Goal: Find contact information: Find contact information

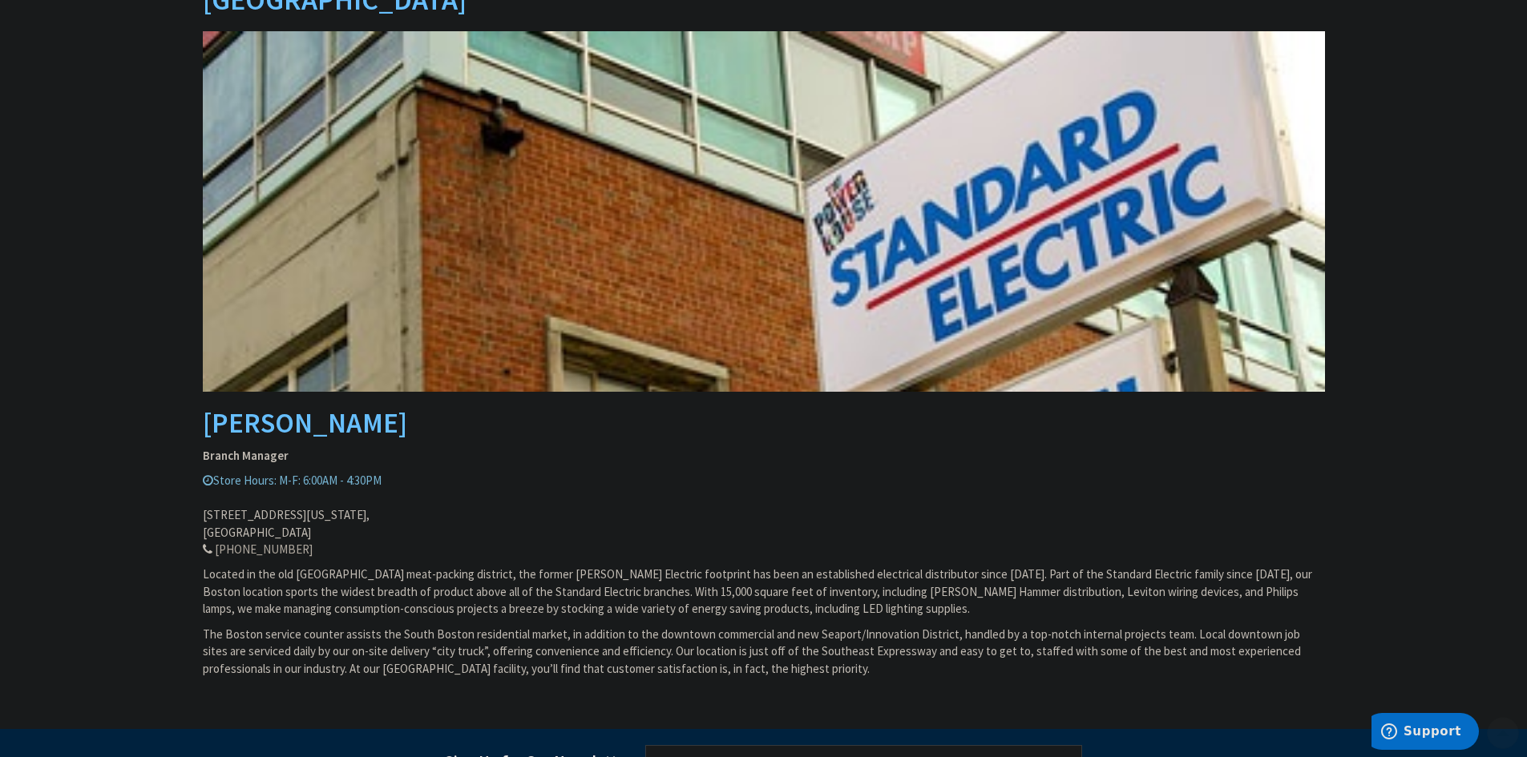
drag, startPoint x: 176, startPoint y: 424, endPoint x: 172, endPoint y: 515, distance: 91.4
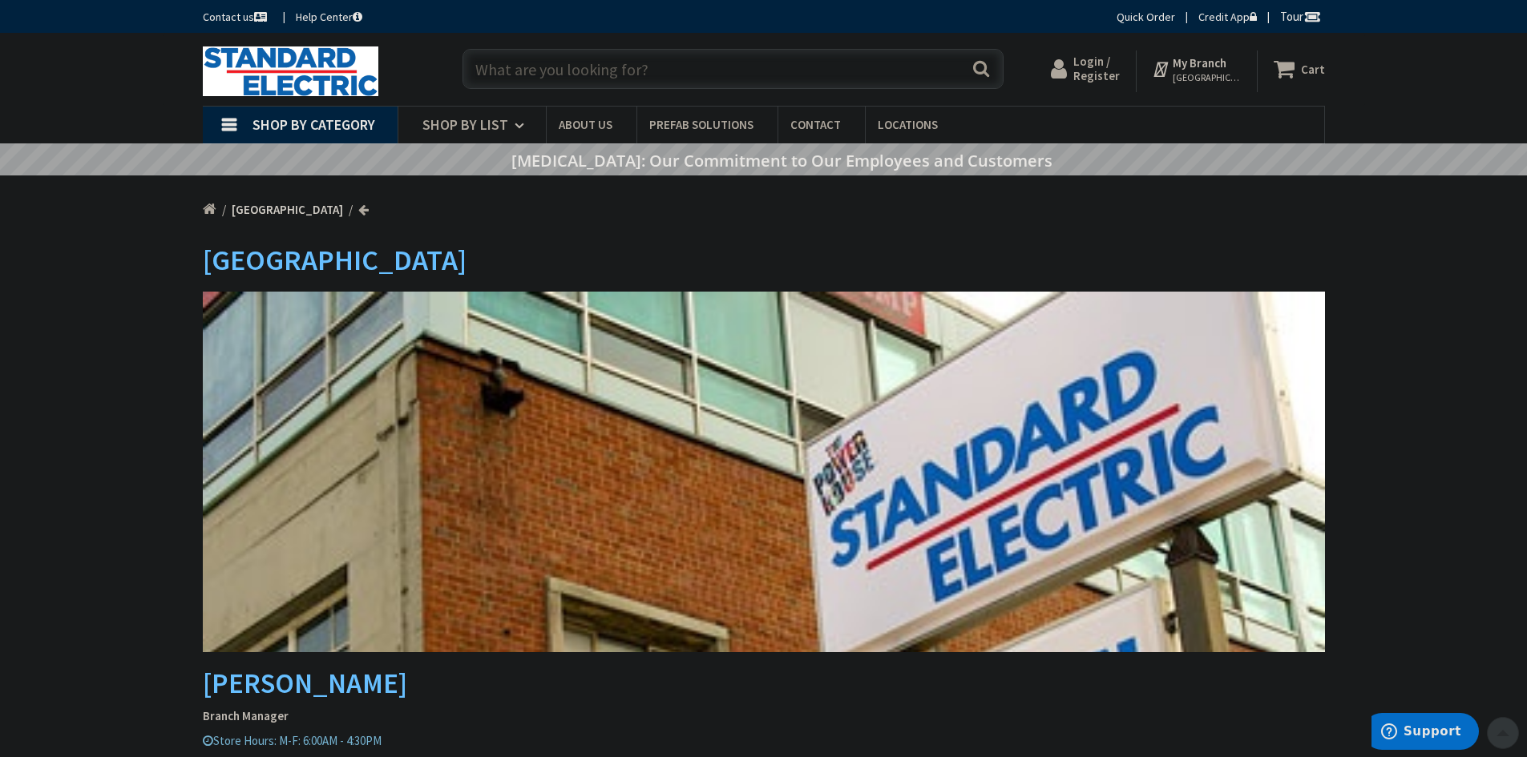
drag, startPoint x: 138, startPoint y: 491, endPoint x: 144, endPoint y: 283, distance: 207.7
click at [811, 115] on link "Contact" at bounding box center [820, 125] width 87 height 36
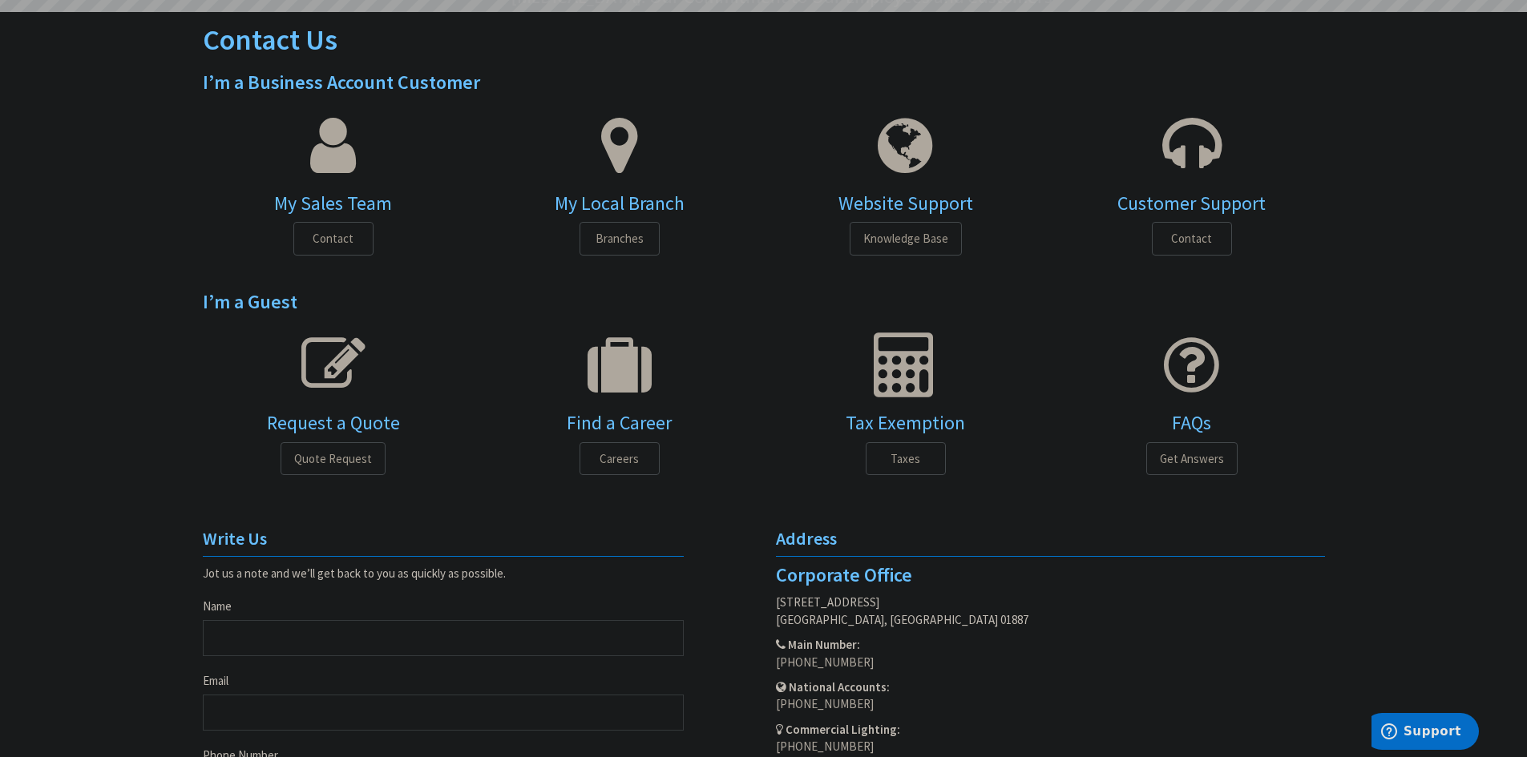
drag, startPoint x: 0, startPoint y: 0, endPoint x: 180, endPoint y: 491, distance: 523.4
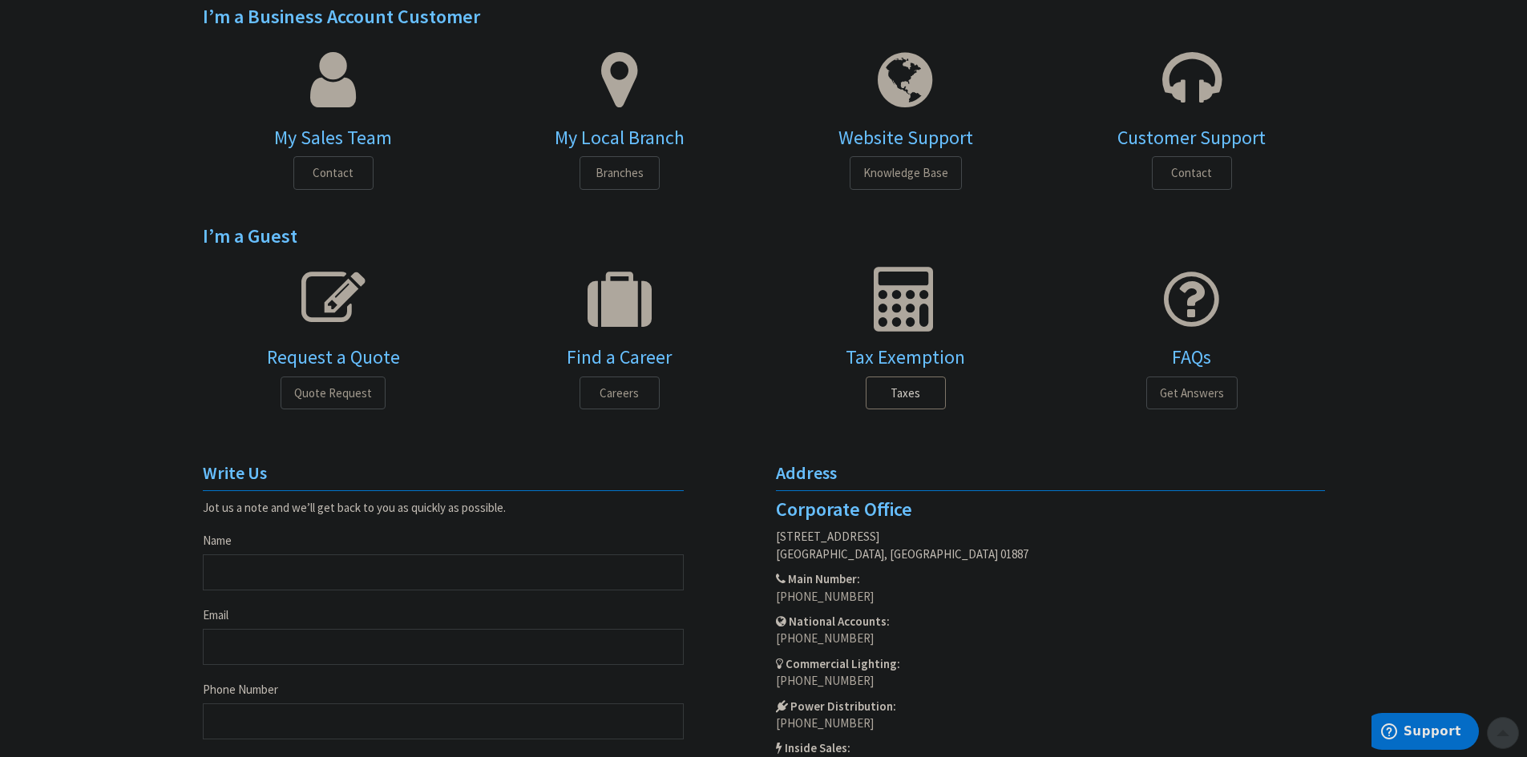
click at [930, 406] on span "Taxes" at bounding box center [906, 394] width 80 height 34
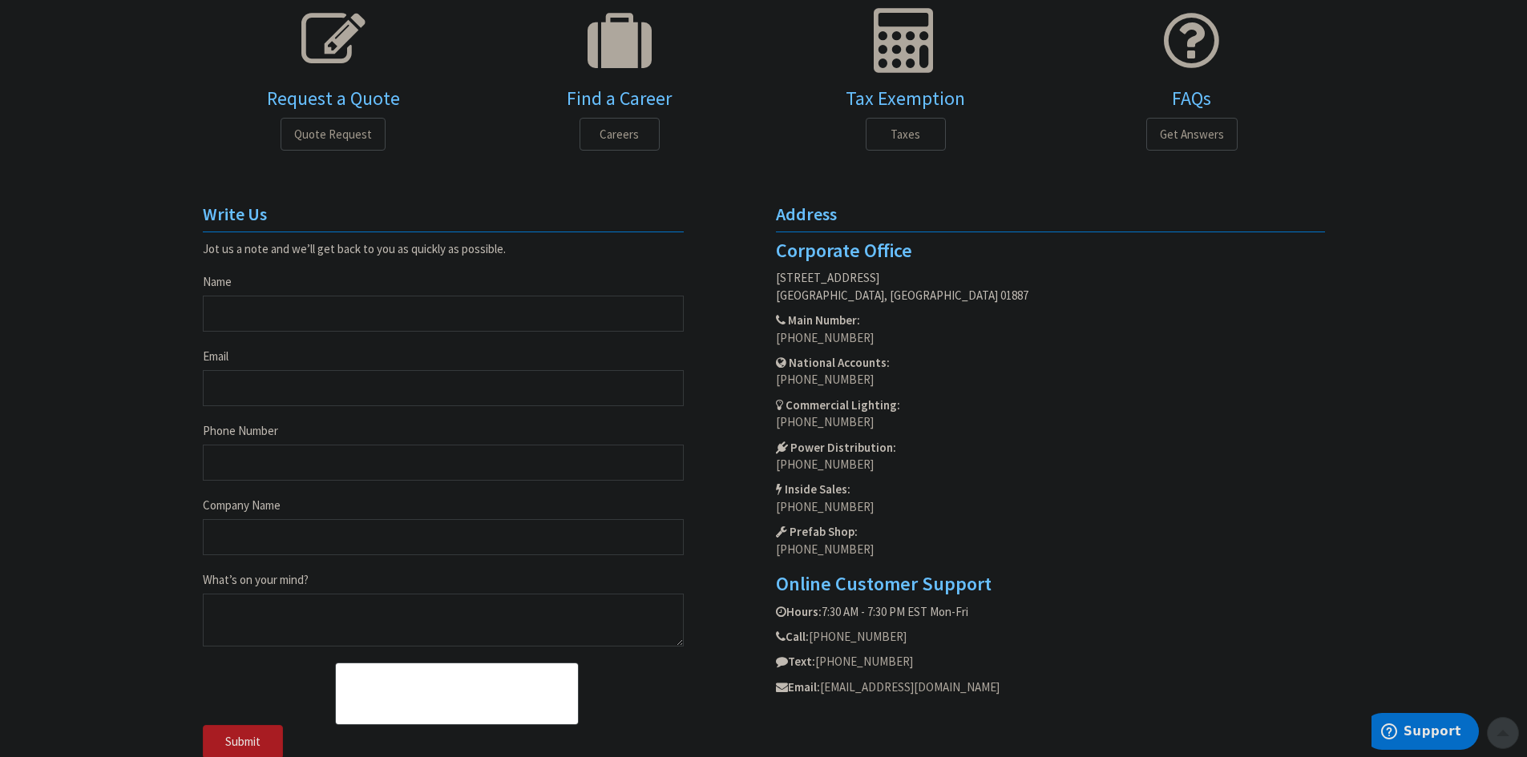
scroll to position [620, 0]
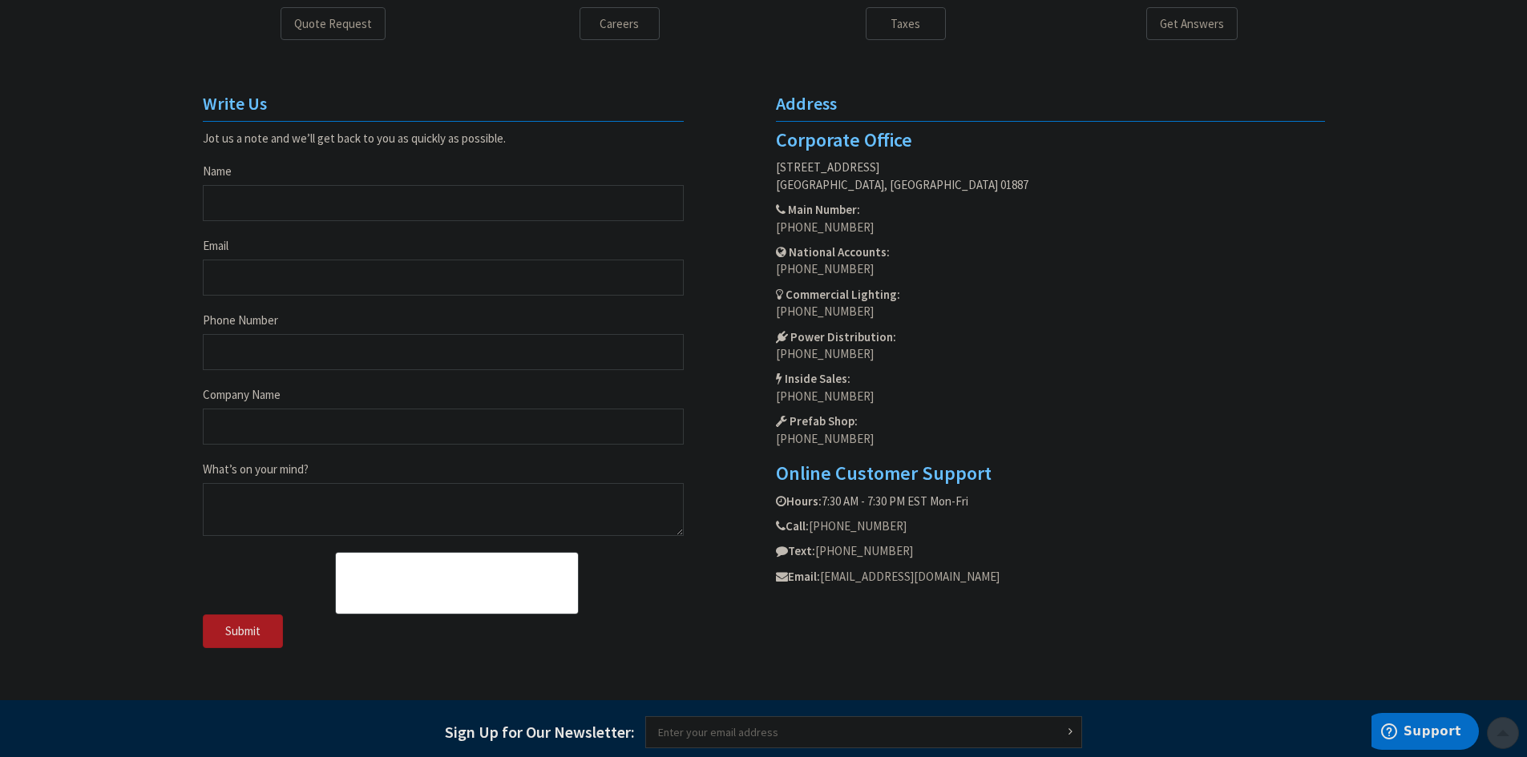
drag, startPoint x: 979, startPoint y: 491, endPoint x: 982, endPoint y: 535, distance: 43.3
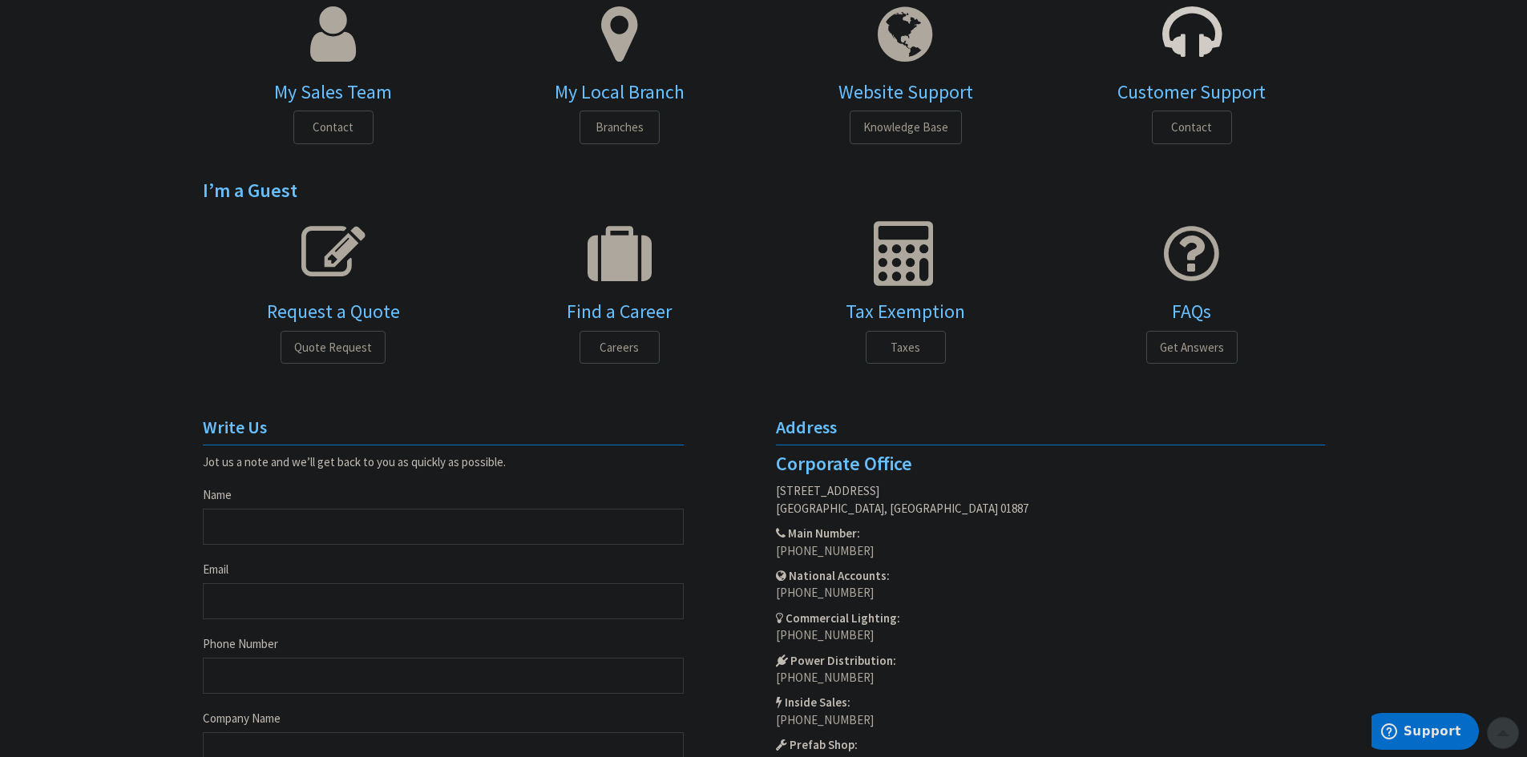
scroll to position [0, 0]
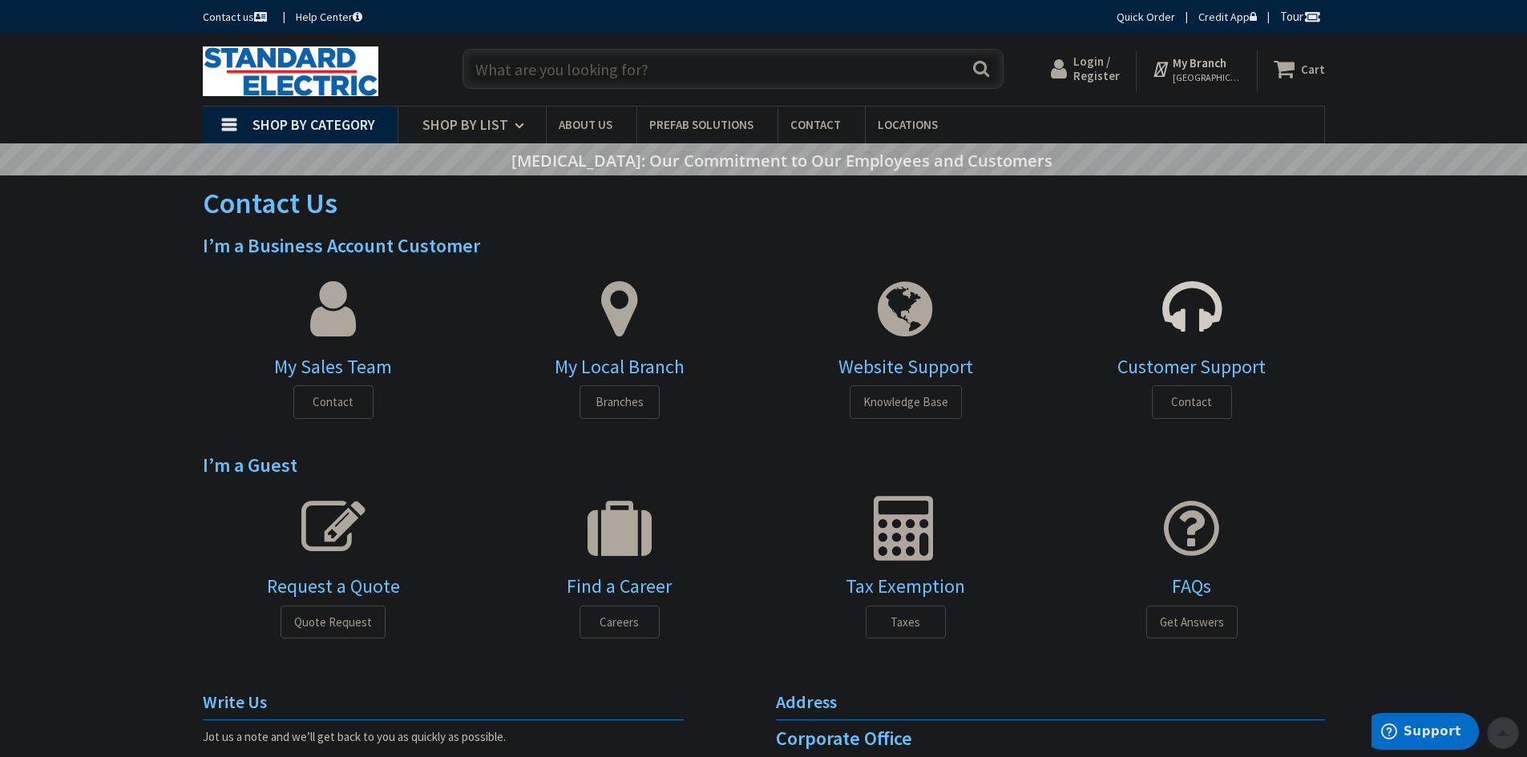
drag, startPoint x: 1088, startPoint y: 558, endPoint x: 1068, endPoint y: 325, distance: 234.1
